Goal: Task Accomplishment & Management: Complete application form

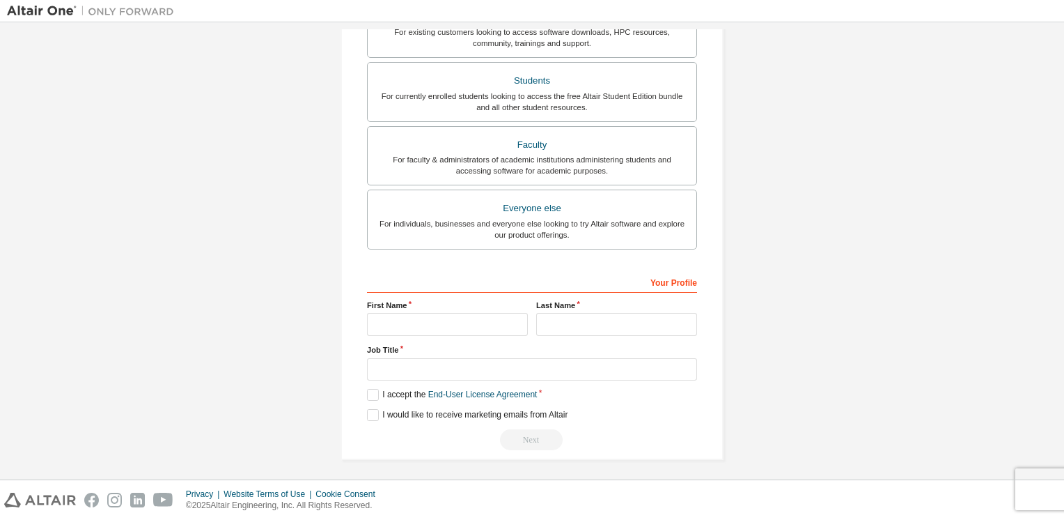
scroll to position [291, 0]
click at [437, 327] on input "text" at bounding box center [447, 323] width 161 height 23
type input "*****"
click at [569, 305] on label "Last Name" at bounding box center [616, 304] width 161 height 11
click at [568, 314] on input "text" at bounding box center [616, 323] width 161 height 23
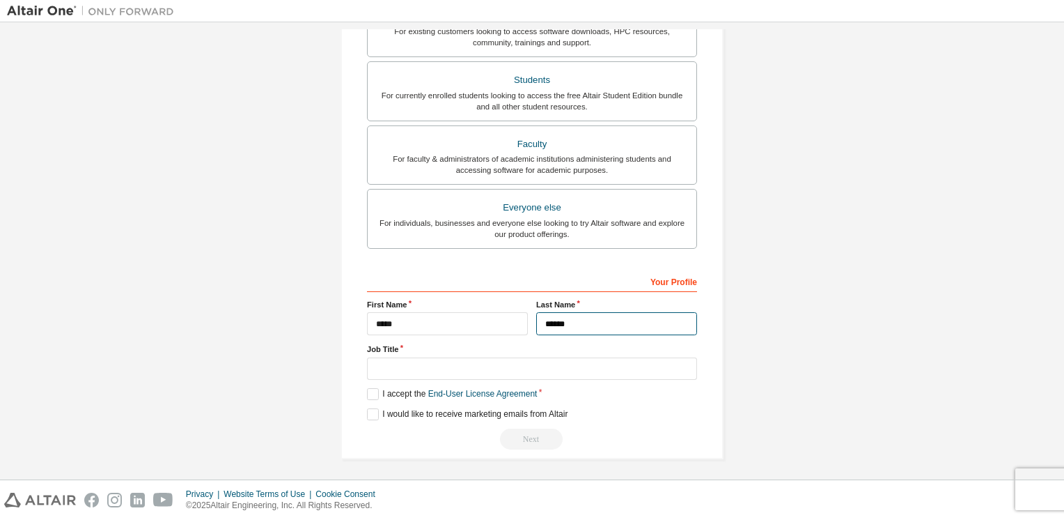
type input "******"
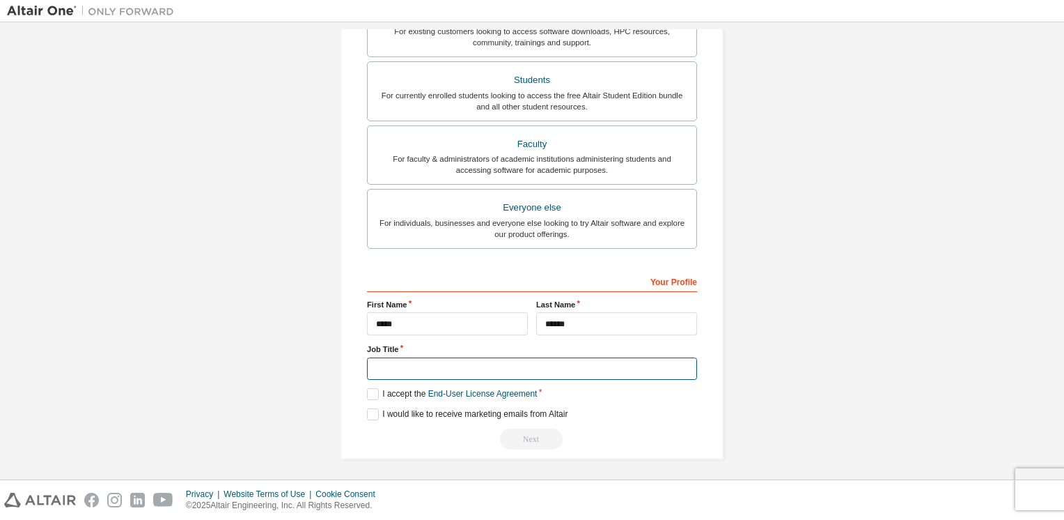
click at [428, 373] on input "text" at bounding box center [532, 368] width 330 height 23
type input "**********"
click at [381, 394] on label "I accept the End-User License Agreement" at bounding box center [452, 394] width 170 height 12
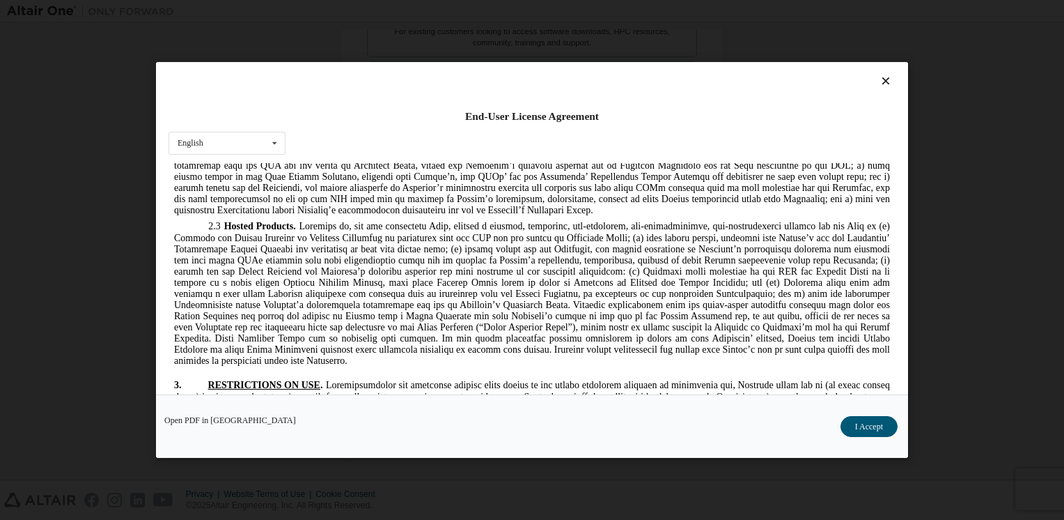
scroll to position [0, 0]
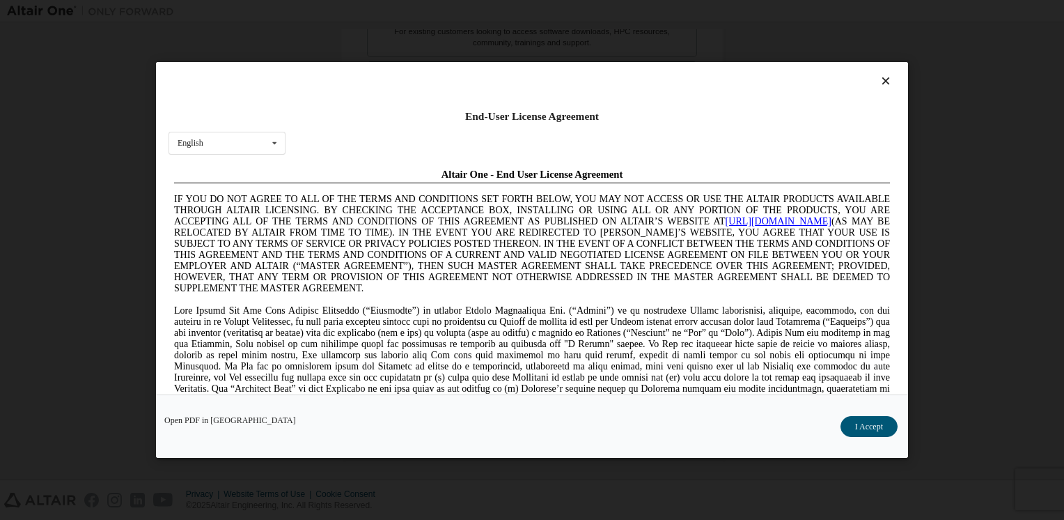
drag, startPoint x: 886, startPoint y: 277, endPoint x: 1072, endPoint y: 303, distance: 187.9
click at [226, 149] on div "English English Chinese French German Japanese Korean Portuguese" at bounding box center [227, 143] width 117 height 23
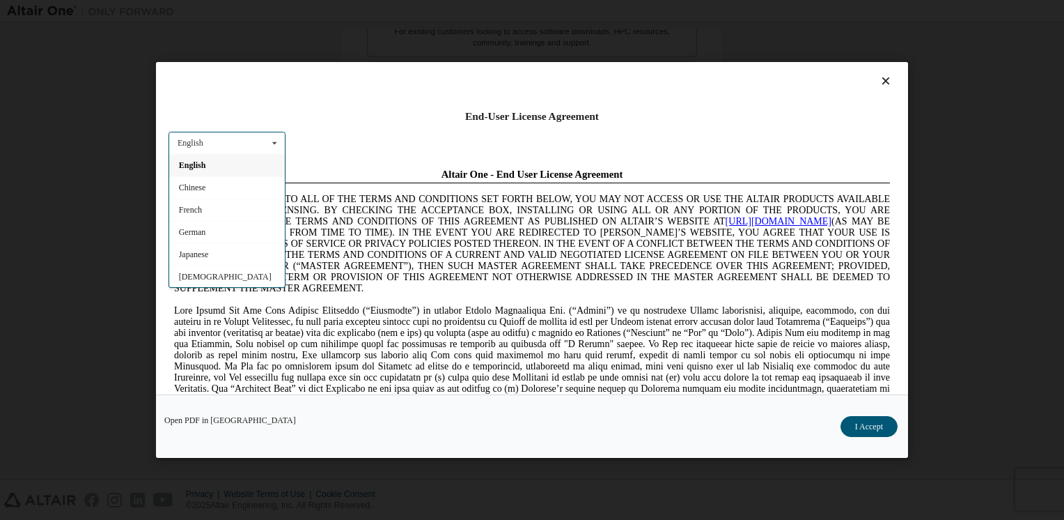
click at [212, 169] on div "English" at bounding box center [227, 165] width 116 height 22
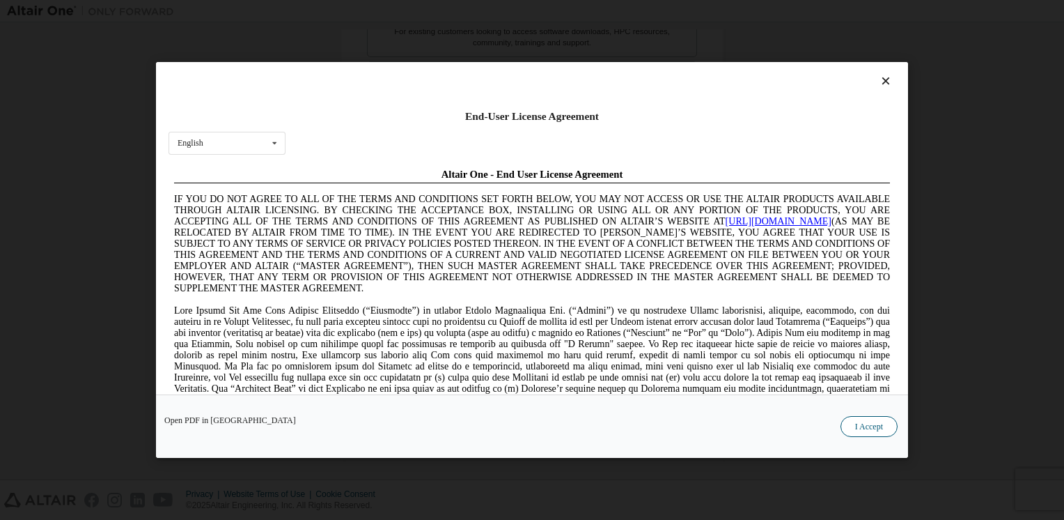
click at [878, 426] on button "I Accept" at bounding box center [869, 426] width 57 height 21
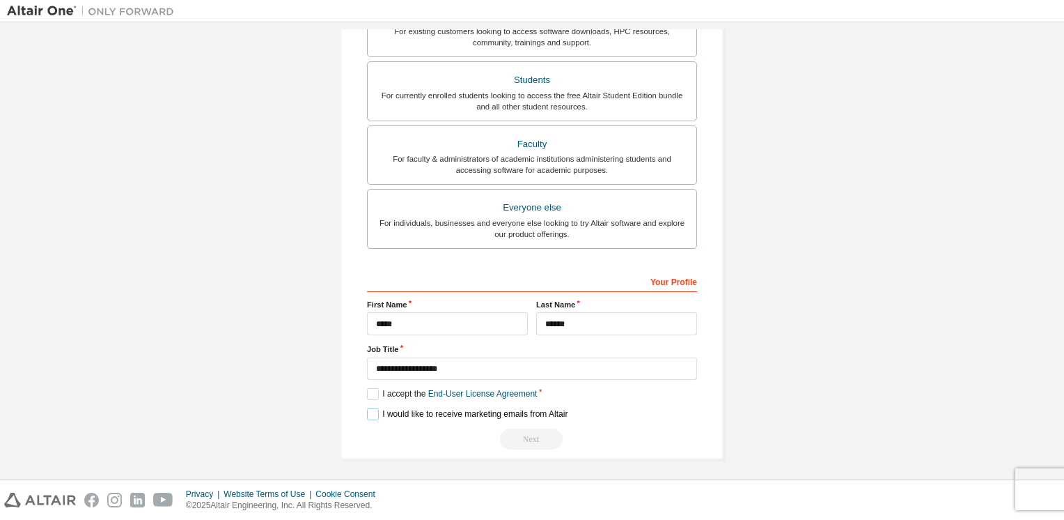
click at [371, 412] on label "I would like to receive marketing emails from Altair" at bounding box center [467, 414] width 201 height 12
click at [681, 283] on div "Your Profile" at bounding box center [532, 281] width 330 height 22
click at [655, 279] on div "Your Profile" at bounding box center [532, 281] width 330 height 22
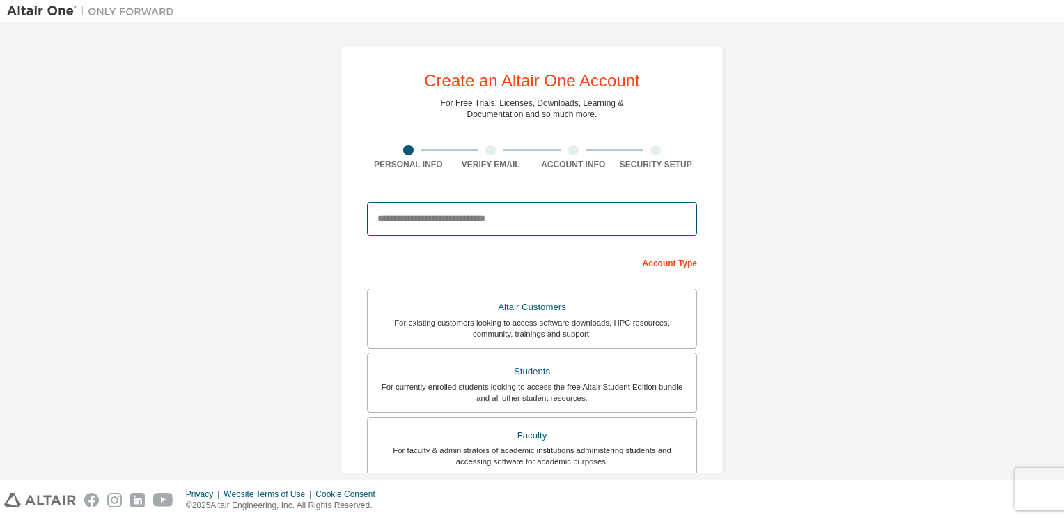
click at [479, 227] on input "email" at bounding box center [532, 218] width 330 height 33
type input "**********"
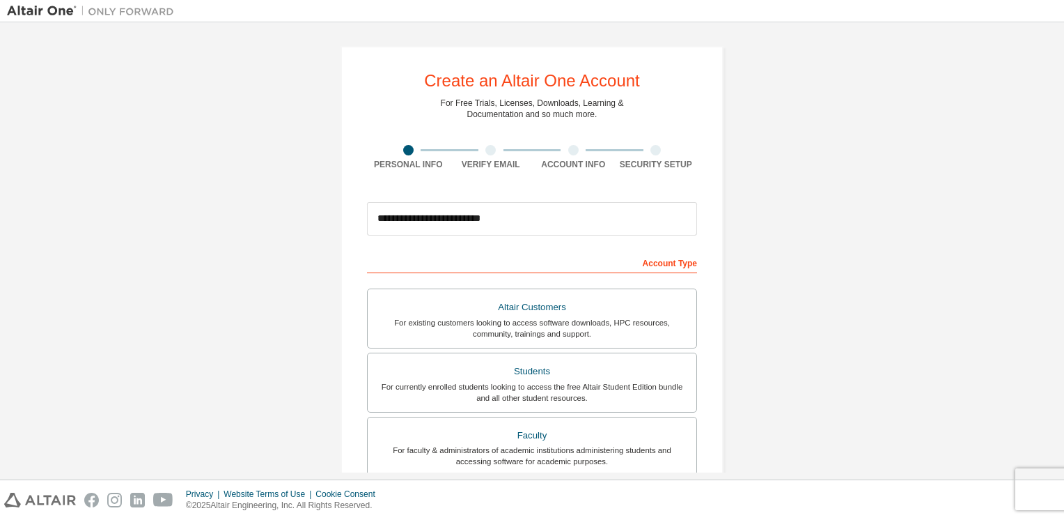
click at [595, 255] on div "Account Type" at bounding box center [532, 262] width 330 height 22
click at [671, 256] on div "Account Type" at bounding box center [532, 262] width 330 height 22
click at [491, 159] on div "Verify Email" at bounding box center [491, 164] width 83 height 11
click at [488, 151] on div at bounding box center [491, 150] width 10 height 10
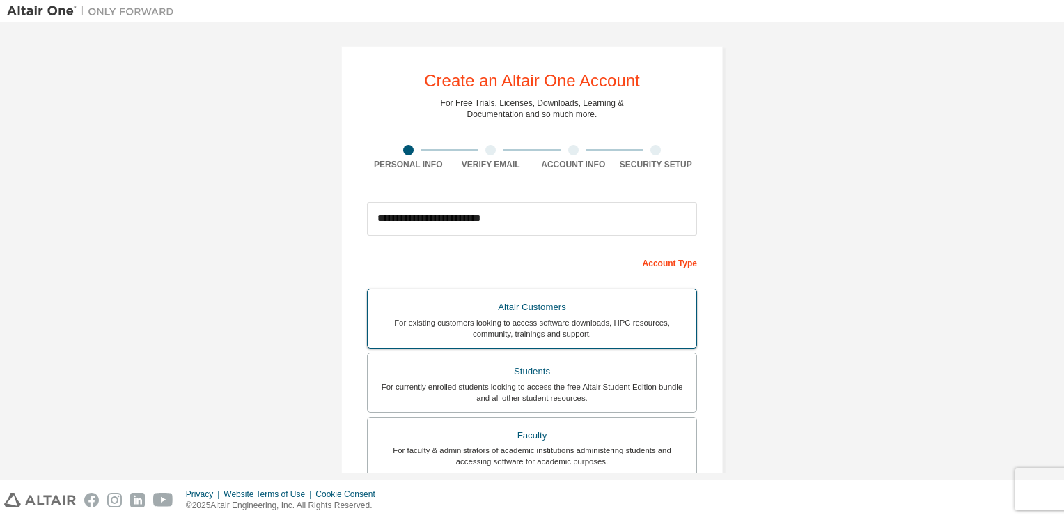
click at [503, 304] on div "Altair Customers" at bounding box center [532, 307] width 312 height 20
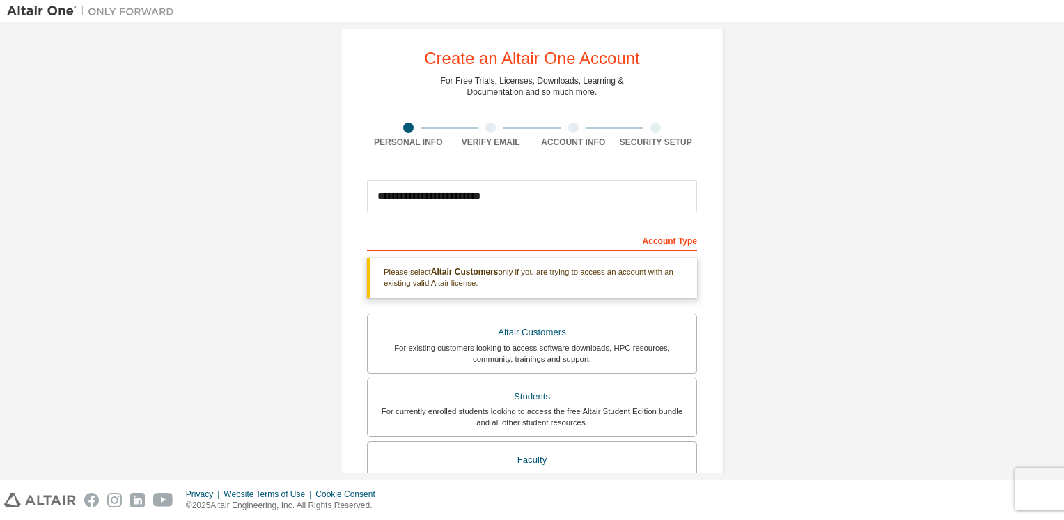
scroll to position [139, 0]
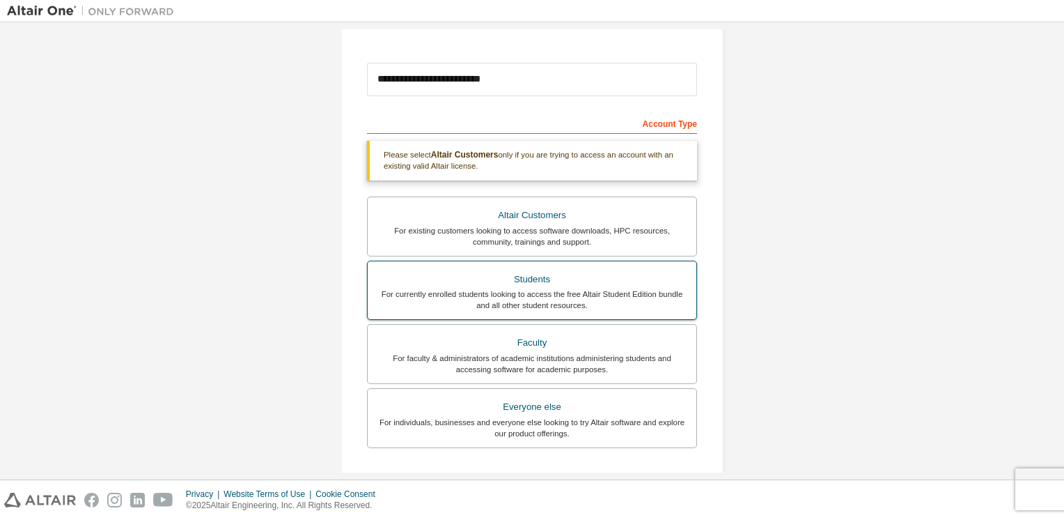
click at [537, 282] on div "Students" at bounding box center [532, 280] width 312 height 20
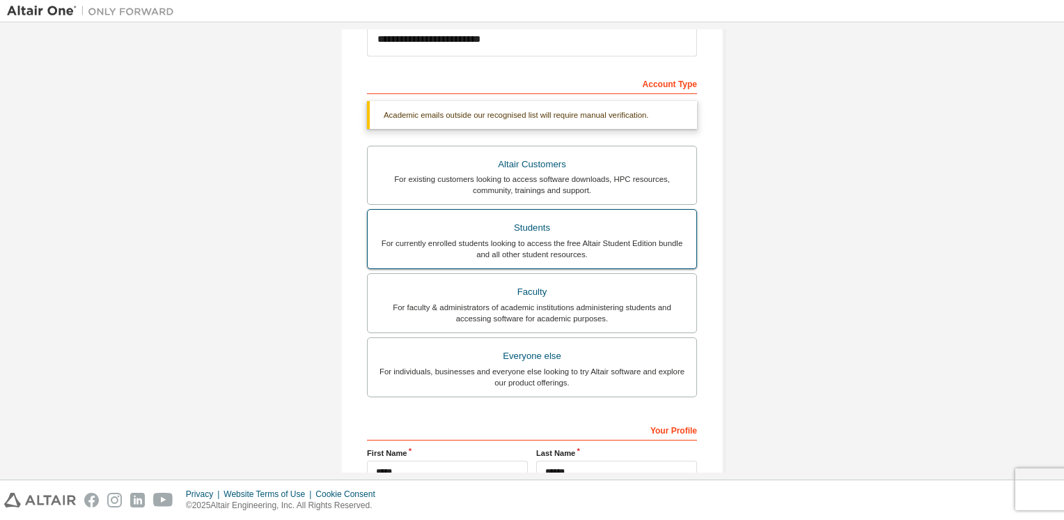
scroll to position [327, 0]
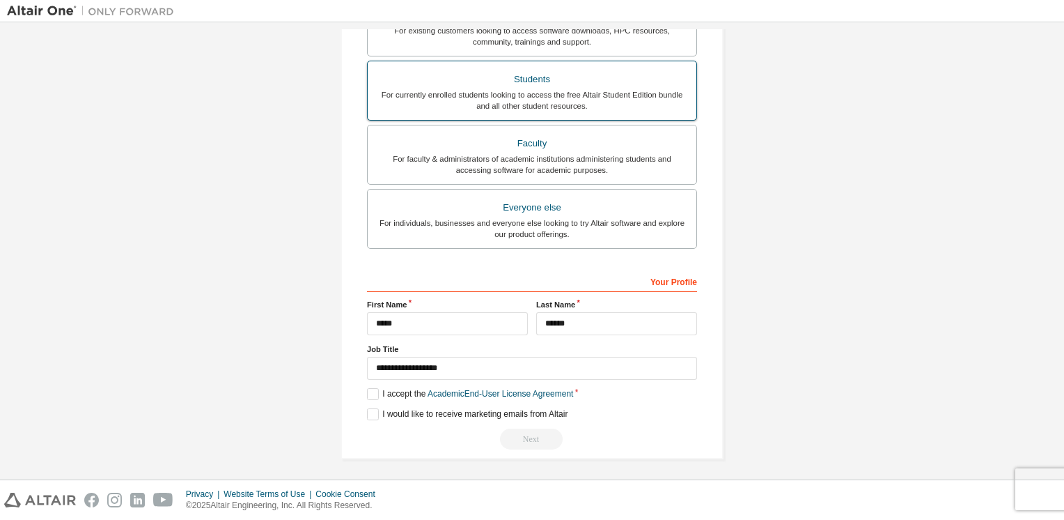
click at [556, 113] on label "Students For currently enrolled students looking to access the free Altair Stud…" at bounding box center [532, 91] width 330 height 60
drag, startPoint x: 556, startPoint y: 113, endPoint x: 503, endPoint y: 88, distance: 58.6
click at [503, 88] on label "Students For currently enrolled students looking to access the free Altair Stud…" at bounding box center [532, 91] width 330 height 60
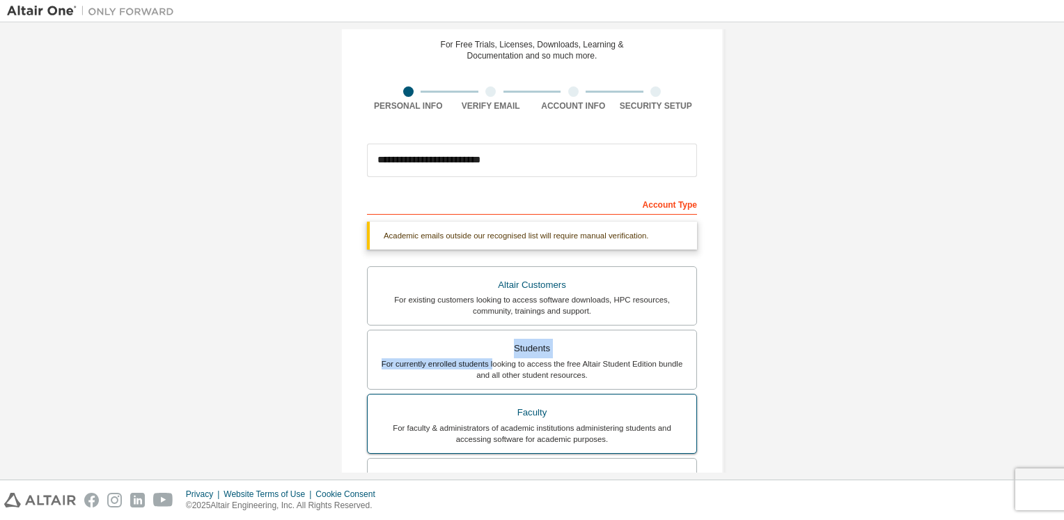
scroll to position [0, 0]
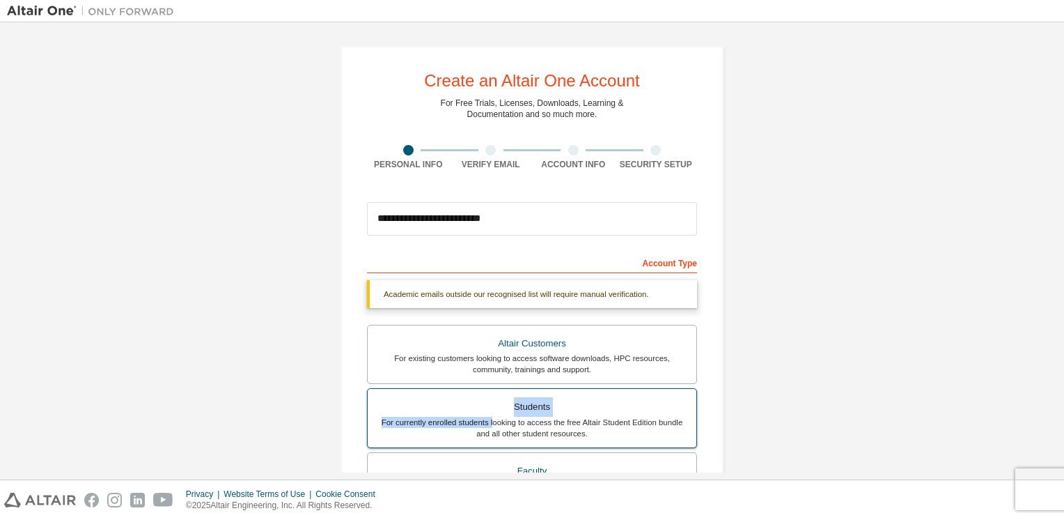
click at [545, 410] on div "Students" at bounding box center [532, 407] width 312 height 20
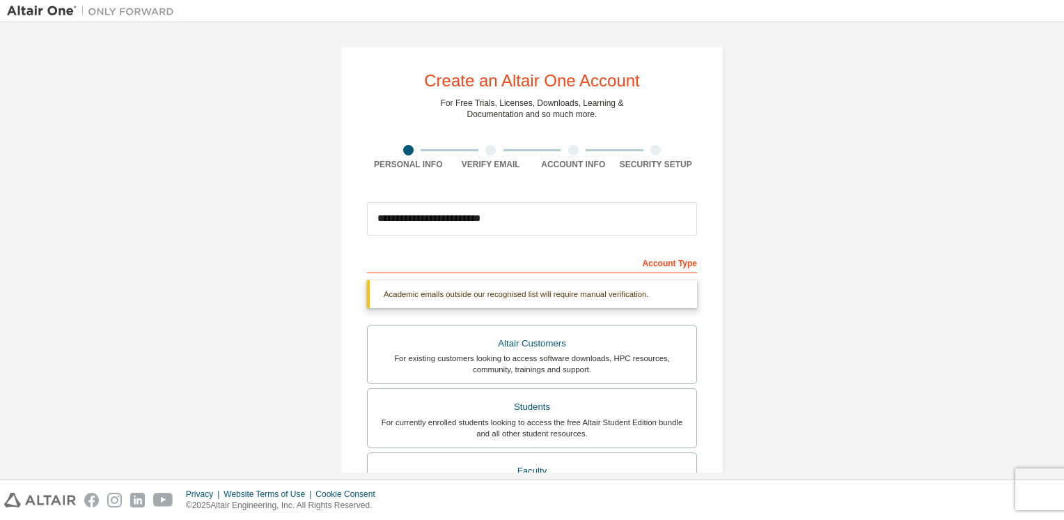
click at [312, 327] on div "**********" at bounding box center [532, 416] width 1050 height 774
